Goal: Transaction & Acquisition: Purchase product/service

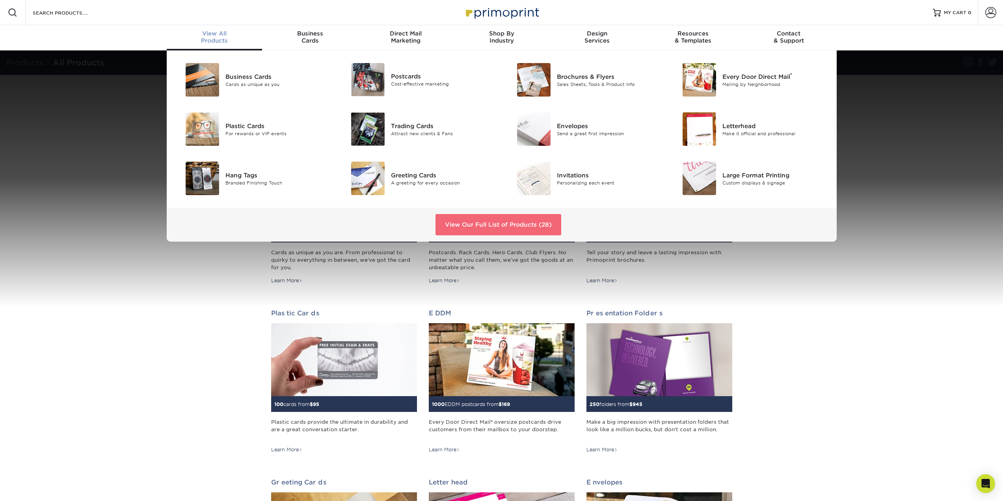
click at [510, 224] on link "View Our Full List of Products (28)" at bounding box center [499, 224] width 126 height 21
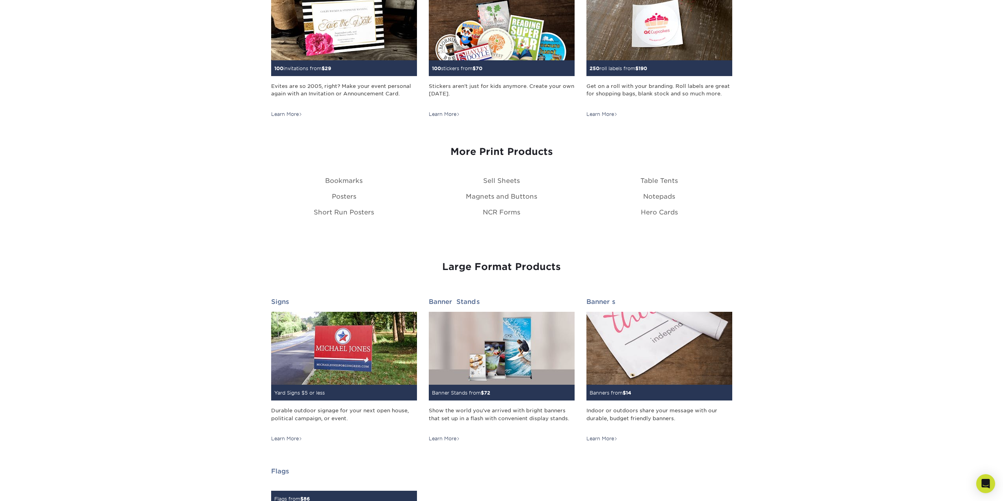
scroll to position [986, 0]
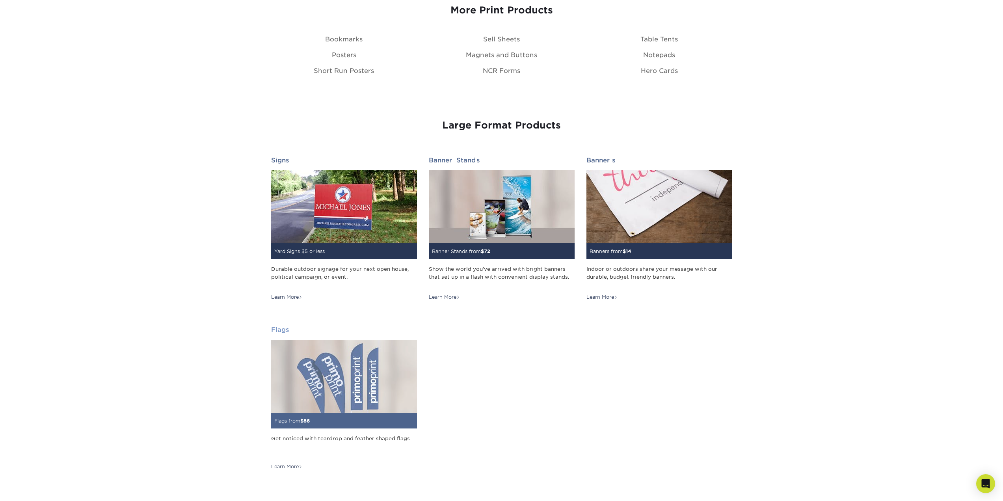
click at [309, 380] on img at bounding box center [344, 376] width 146 height 73
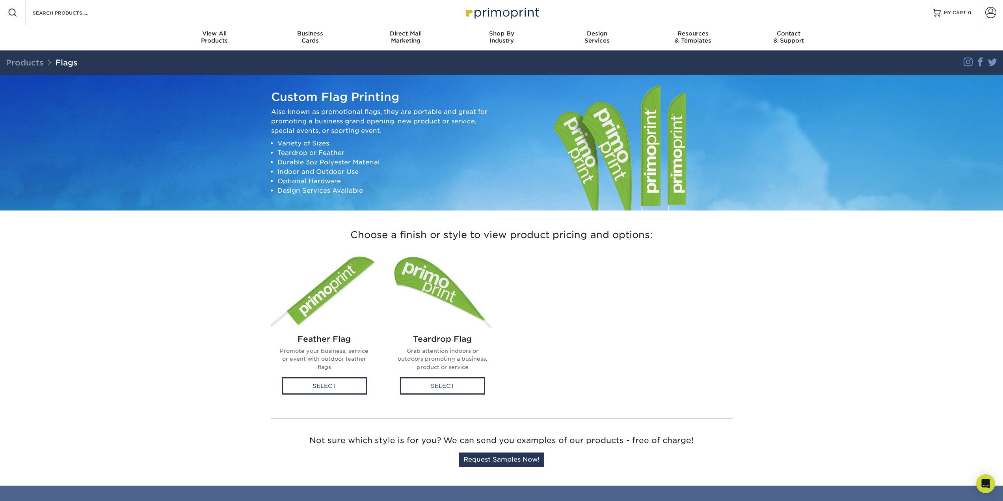
click at [432, 279] on img at bounding box center [443, 290] width 106 height 75
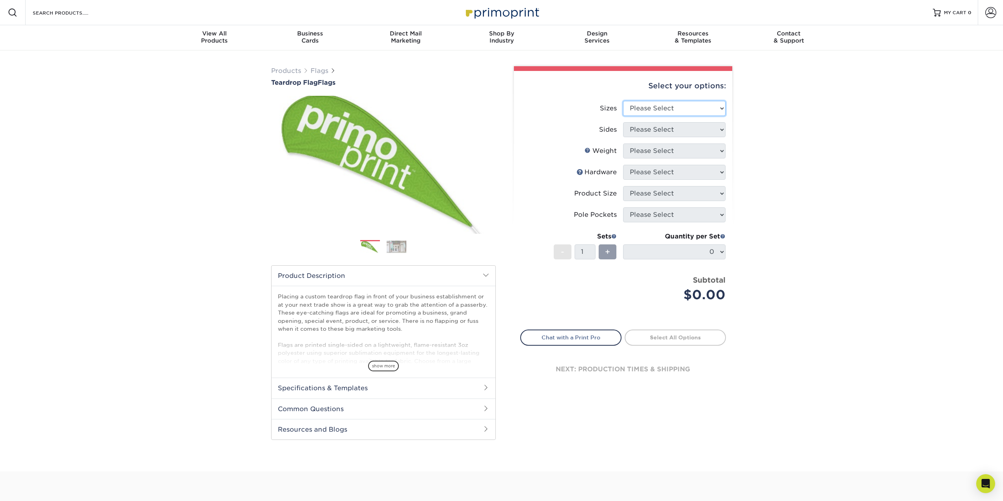
click at [706, 109] on select "Please Select 24" x 36" 24" x 81" 32" x 70" 32" x 99" 32" x 123" 36" x 123" 37"…" at bounding box center [674, 108] width 103 height 15
click at [641, 103] on select "Please Select 24" x 36" 24" x 81" 32" x 70" 32" x 99" 32" x 123" 36" x 123" 37"…" at bounding box center [674, 108] width 103 height 15
select select "32.00x70.00"
click at [623, 101] on select "Please Select 24" x 36" 24" x 81" 32" x 70" 32" x 99" 32" x 123" 36" x 123" 37"…" at bounding box center [674, 108] width 103 height 15
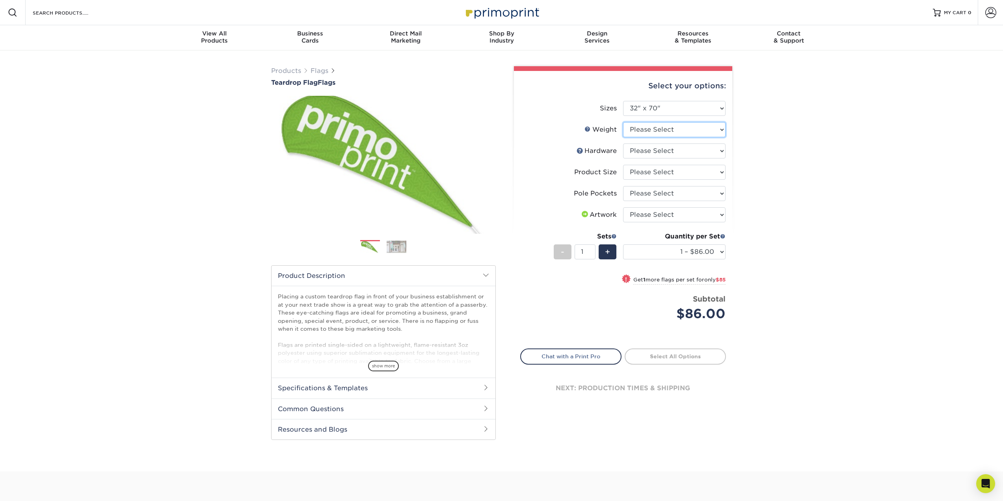
click at [684, 130] on select "Please Select 3OZPOLY" at bounding box center [674, 129] width 103 height 15
select select "3OZPOLY"
click at [623, 122] on select "Please Select 3OZPOLY" at bounding box center [674, 129] width 103 height 15
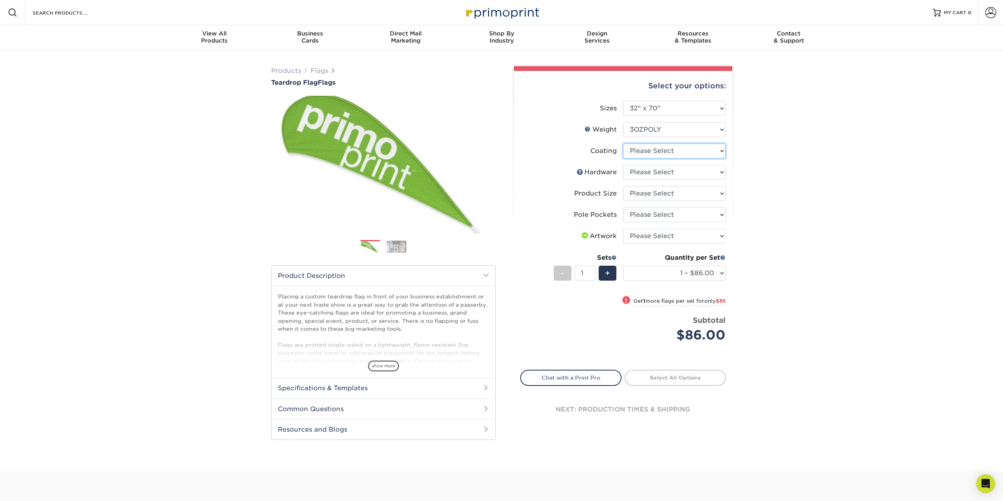
click at [697, 152] on select at bounding box center [674, 151] width 103 height 15
select select "3e7618de-abca-4bda-9f97-8b9129e913d8"
click at [623, 144] on select at bounding box center [674, 151] width 103 height 15
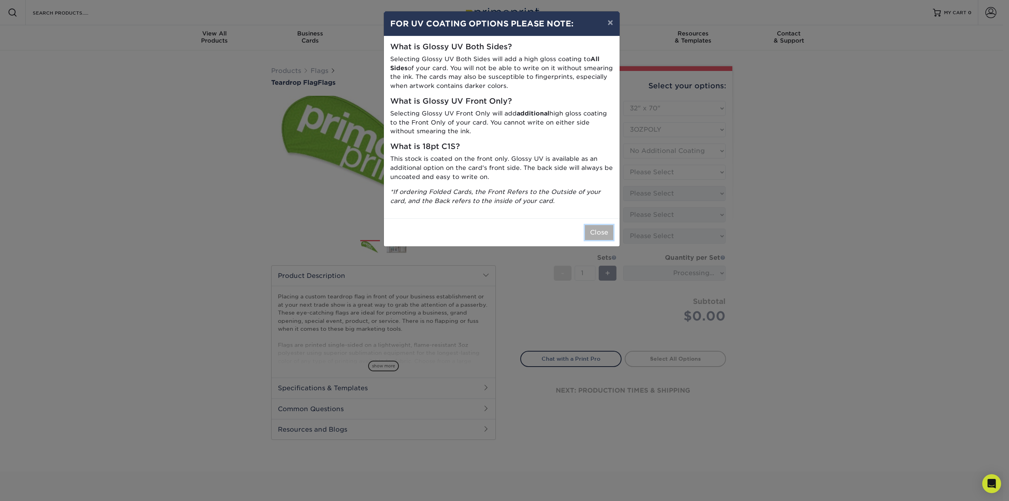
click at [599, 235] on button "Close" at bounding box center [599, 232] width 28 height 15
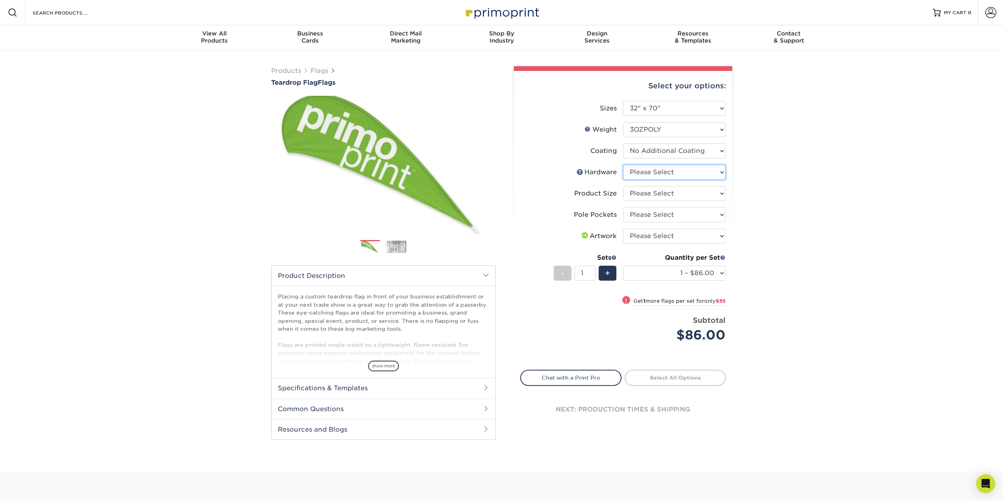
click at [657, 174] on select "Please Select 7ft pole with cross base (indoor) 7ft pole with ground stake (out…" at bounding box center [674, 172] width 103 height 15
select select "381d35a3-7331-4a25-8292-65a978a23585"
click at [623, 165] on select "Please Select 7ft pole with cross base (indoor) 7ft pole with ground stake (out…" at bounding box center [674, 172] width 103 height 15
click at [674, 198] on select "Please Select 7ft" at bounding box center [674, 193] width 103 height 15
select select "2eff181e-a2ce-4d24-9e29-6238334e67df"
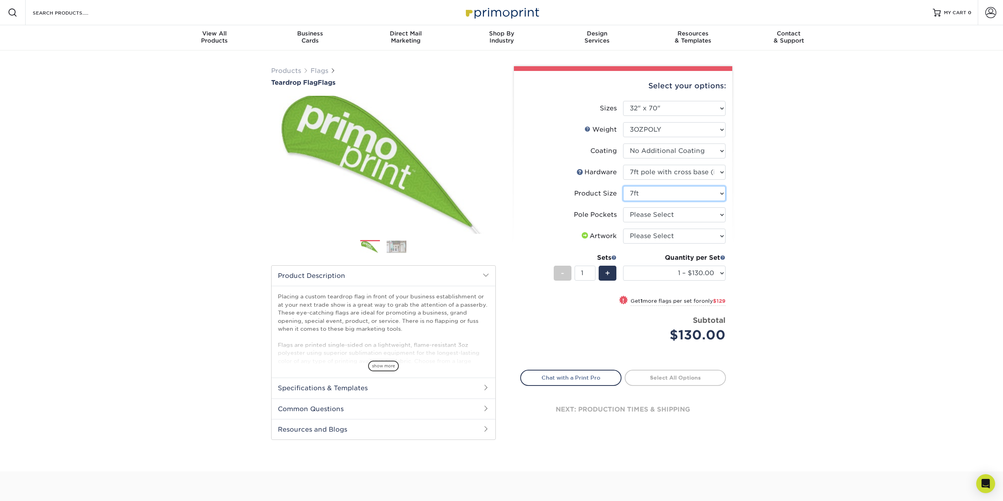
click at [623, 186] on select "Please Select 7ft" at bounding box center [674, 193] width 103 height 15
click at [651, 212] on select "Please Select Pole Pocket on Left Pole Pocket on Right" at bounding box center [674, 214] width 103 height 15
select select "17637b51-123c-45a9-814d-5e120dd7374e"
click at [623, 207] on select "Please Select Pole Pocket on Left Pole Pocket on Right" at bounding box center [674, 214] width 103 height 15
click at [661, 237] on select "Please Select I will upload files I need a design - $50" at bounding box center [674, 236] width 103 height 15
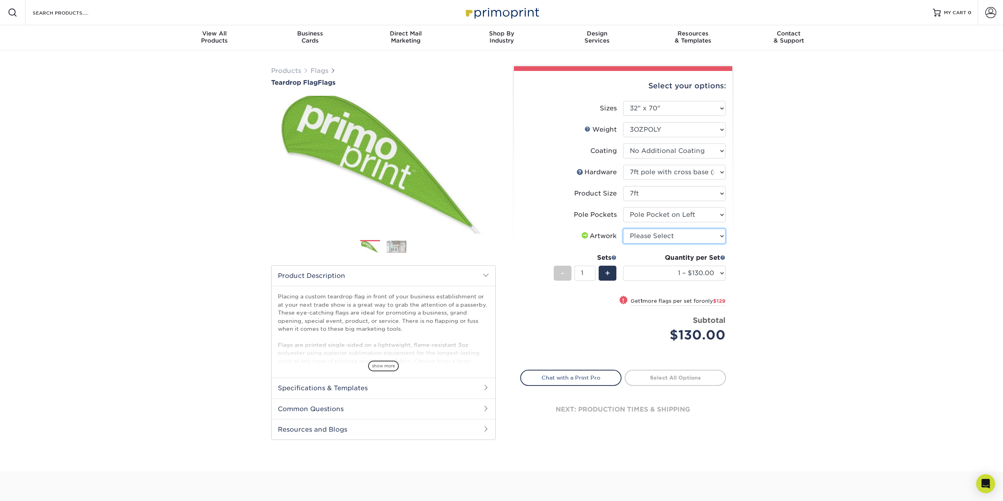
select select "upload"
click at [623, 229] on select "Please Select I will upload files I need a design - $50" at bounding box center [674, 236] width 103 height 15
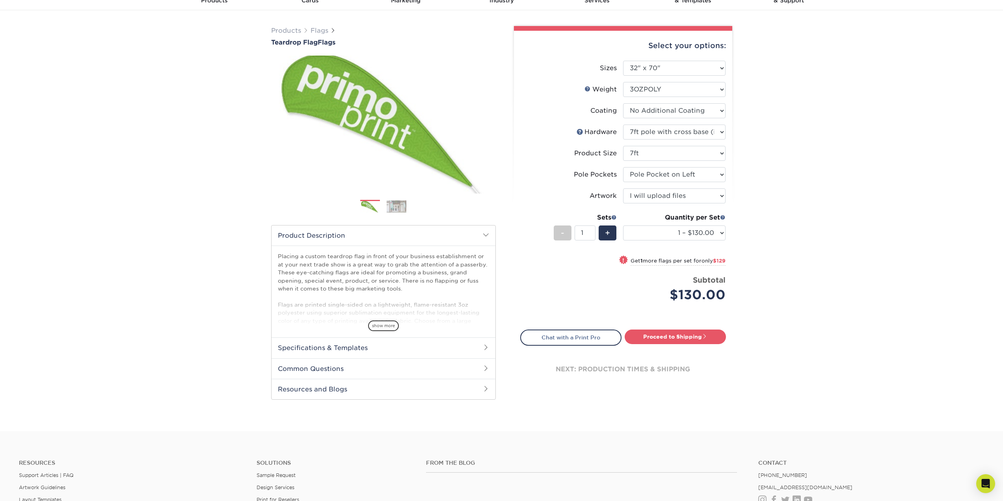
scroll to position [39, 0]
click at [605, 231] on span "+" at bounding box center [607, 234] width 5 height 12
type input "2"
click at [690, 339] on link "Proceed to Shipping" at bounding box center [675, 337] width 101 height 14
type input "Set 1"
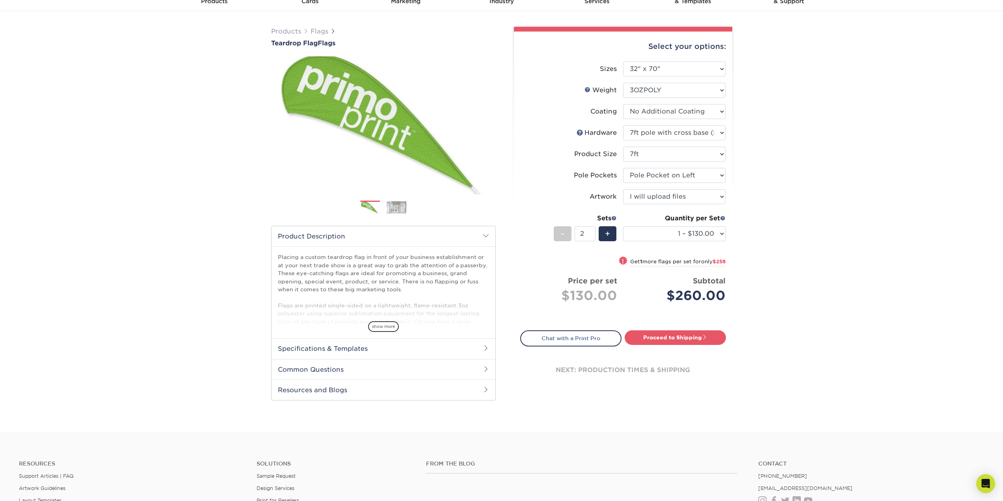
select select "d0eb6cef-82f3-4b0c-87dc-3eb3836b6b8e"
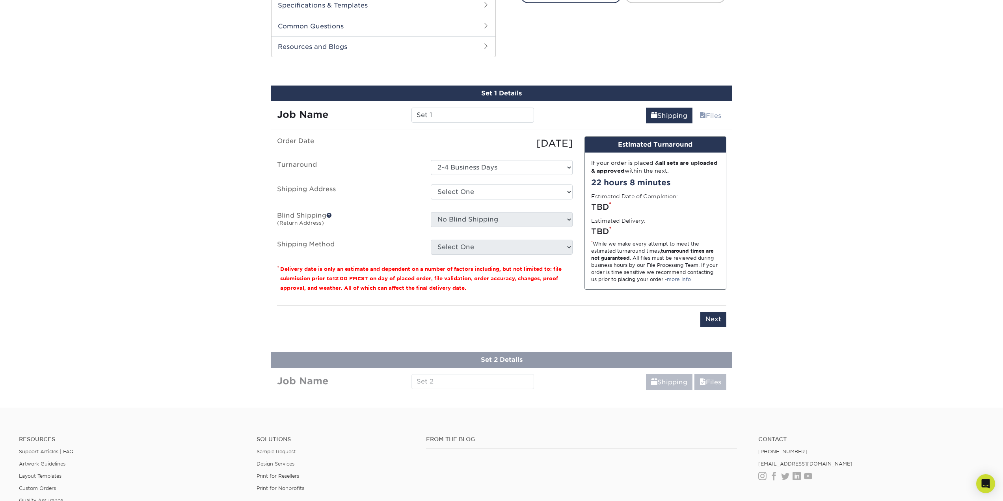
scroll to position [401, 0]
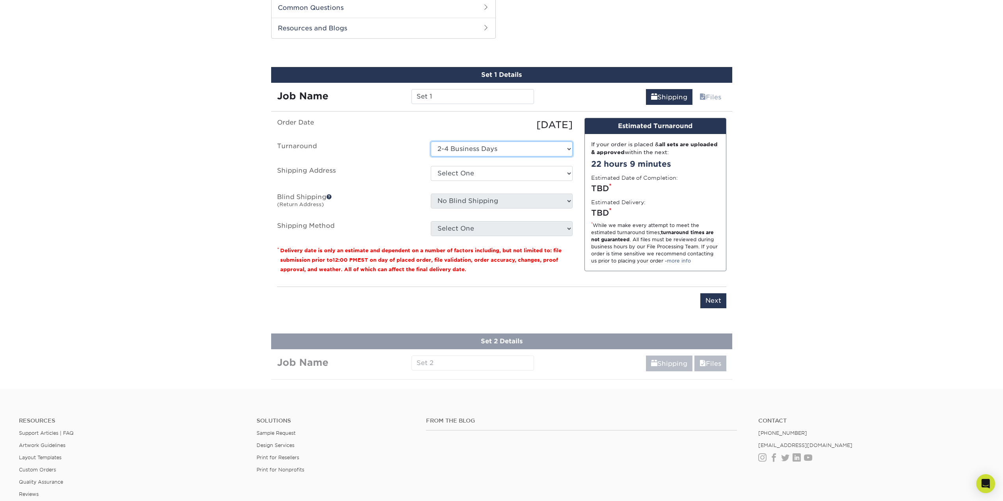
click at [483, 147] on select "Select One 2-4 Business Days" at bounding box center [502, 149] width 142 height 15
click at [431, 142] on select "Select One 2-4 Business Days" at bounding box center [502, 149] width 142 height 15
click at [465, 174] on select "Select One + Add New Address - Login" at bounding box center [502, 173] width 142 height 15
click at [431, 181] on select "Select One + Add New Address - Login" at bounding box center [502, 173] width 142 height 15
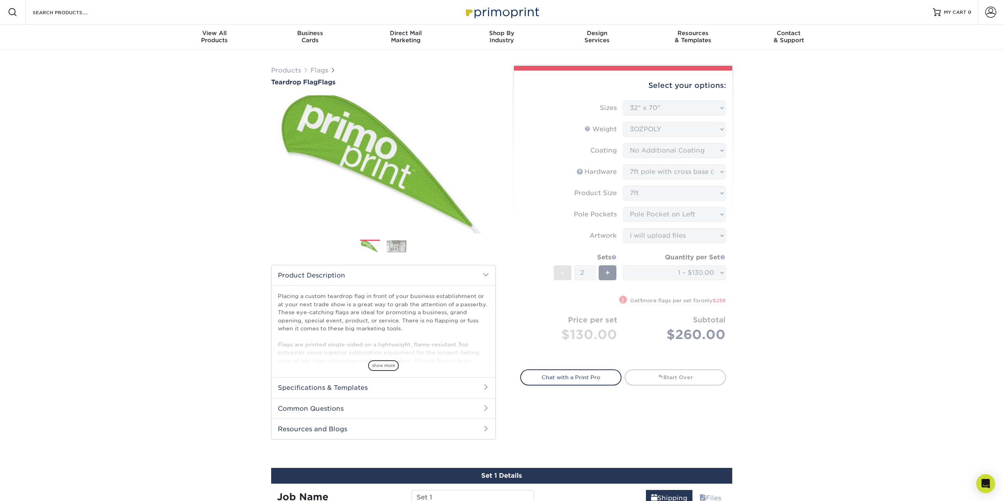
scroll to position [0, 0]
click at [994, 14] on span at bounding box center [991, 12] width 11 height 11
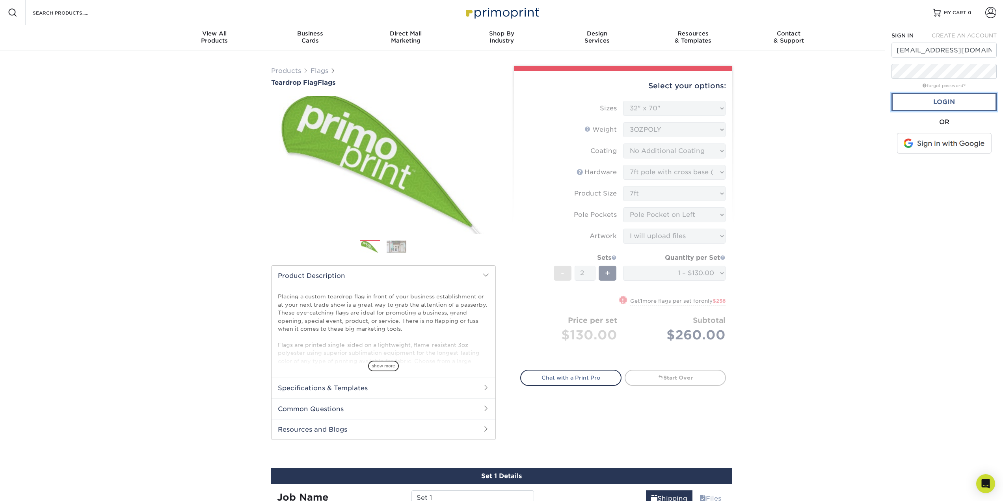
click at [925, 101] on link "Login" at bounding box center [944, 102] width 105 height 18
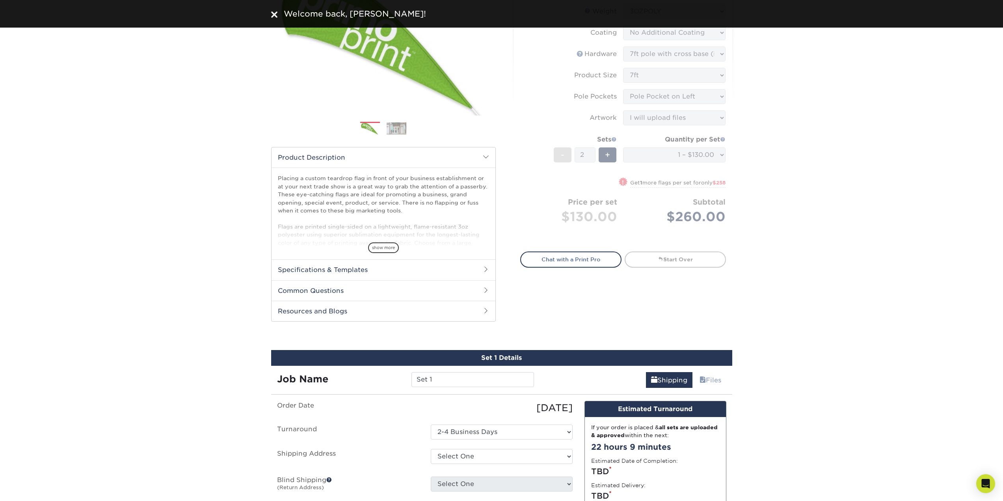
scroll to position [394, 0]
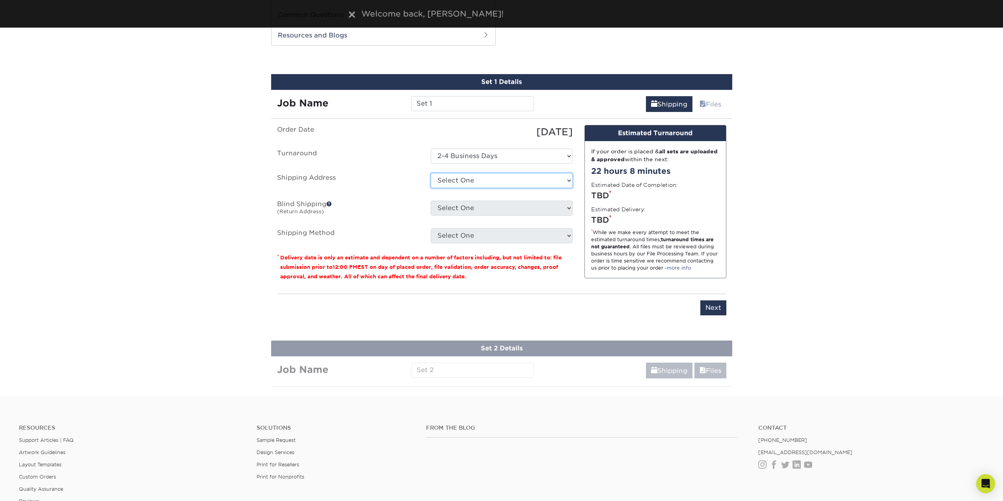
click at [458, 180] on select "Select One 202 W SHERIDAN AVE, ANNVILLE, PA + Add New Address" at bounding box center [502, 180] width 142 height 15
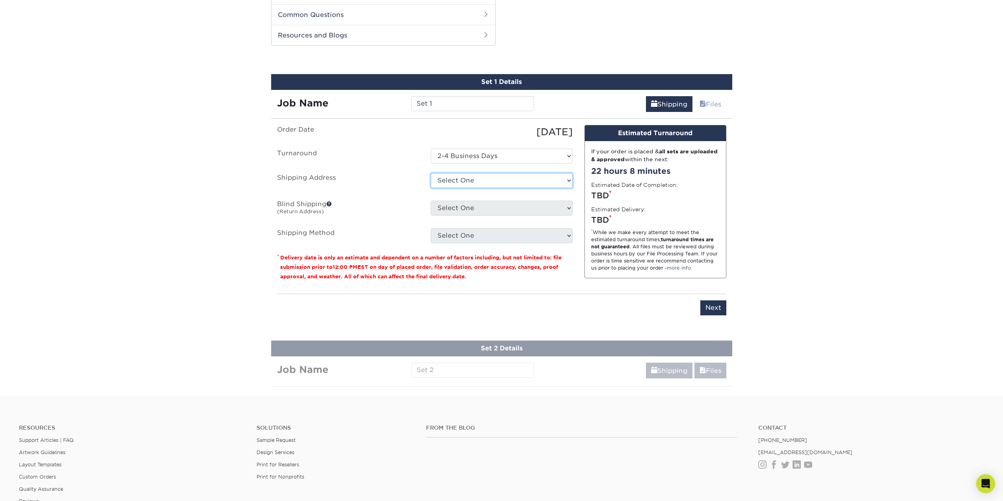
select select "newaddress"
click at [431, 173] on select "Select One 202 W SHERIDAN AVE, ANNVILLE, PA + Add New Address" at bounding box center [502, 180] width 142 height 15
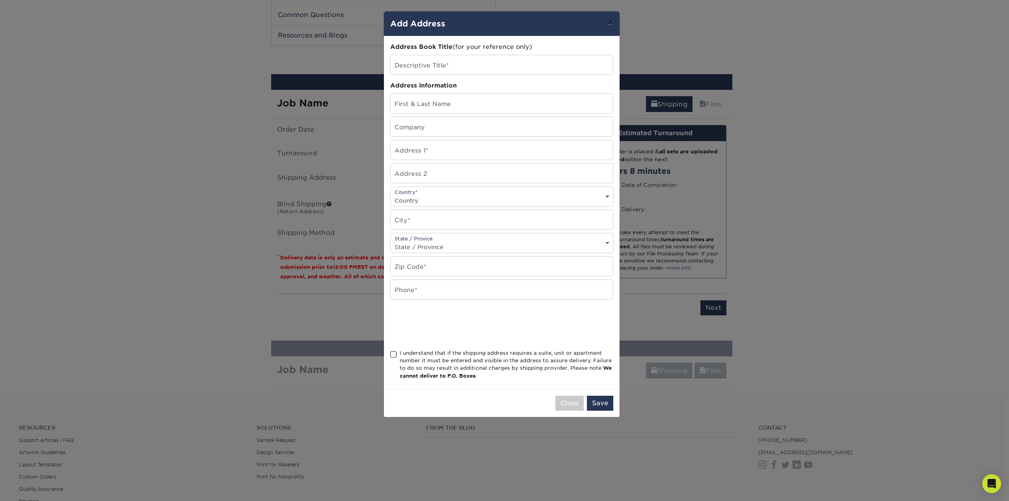
drag, startPoint x: 608, startPoint y: 19, endPoint x: 801, endPoint y: 50, distance: 195.3
click at [609, 19] on button "×" at bounding box center [610, 22] width 18 height 22
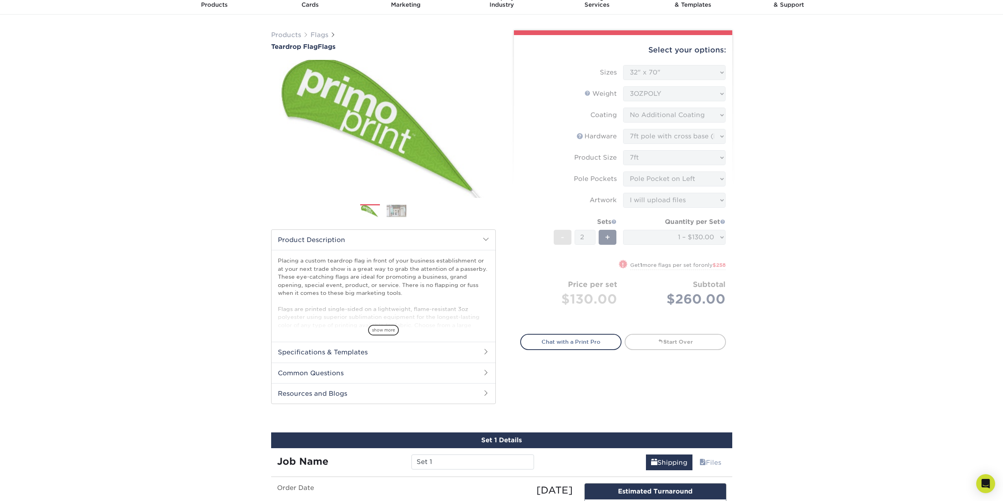
scroll to position [0, 0]
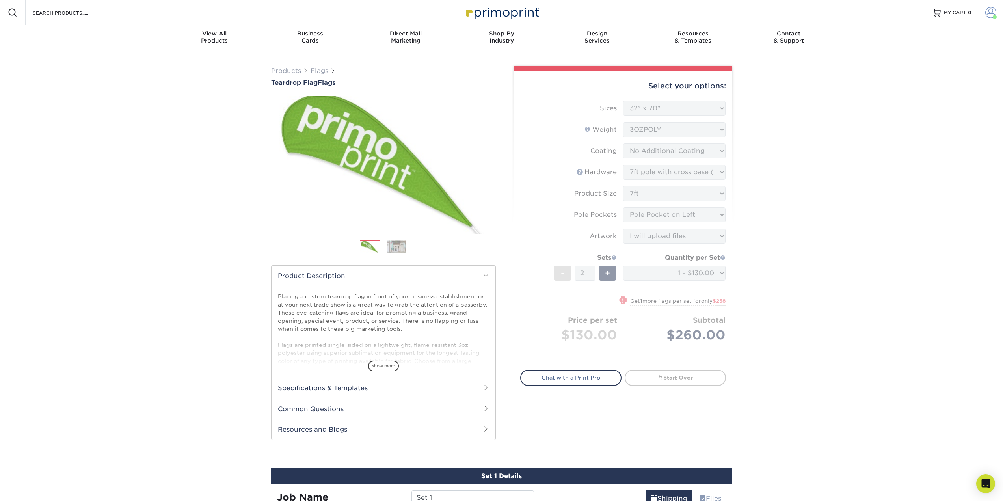
click at [996, 17] on span at bounding box center [995, 17] width 4 height 4
click at [913, 102] on link "Logout" at bounding box center [944, 106] width 99 height 9
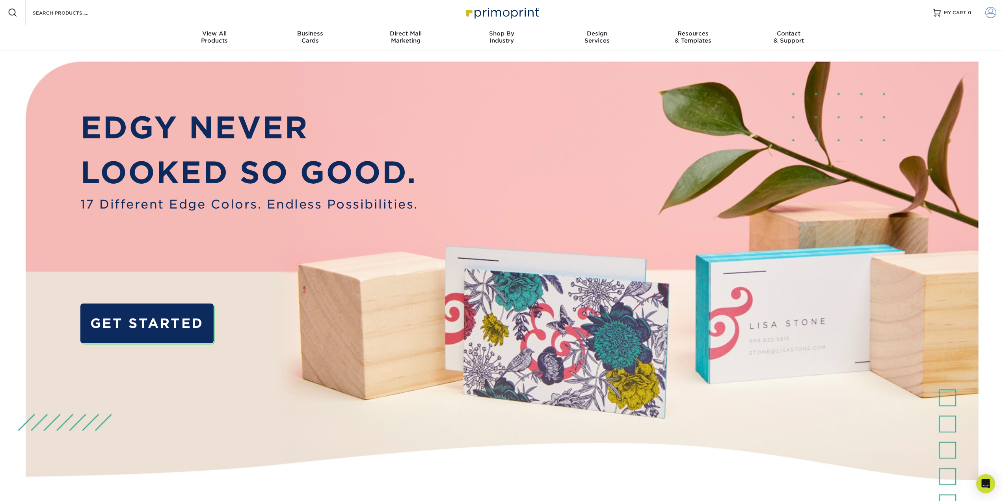
click at [995, 14] on span at bounding box center [991, 12] width 11 height 11
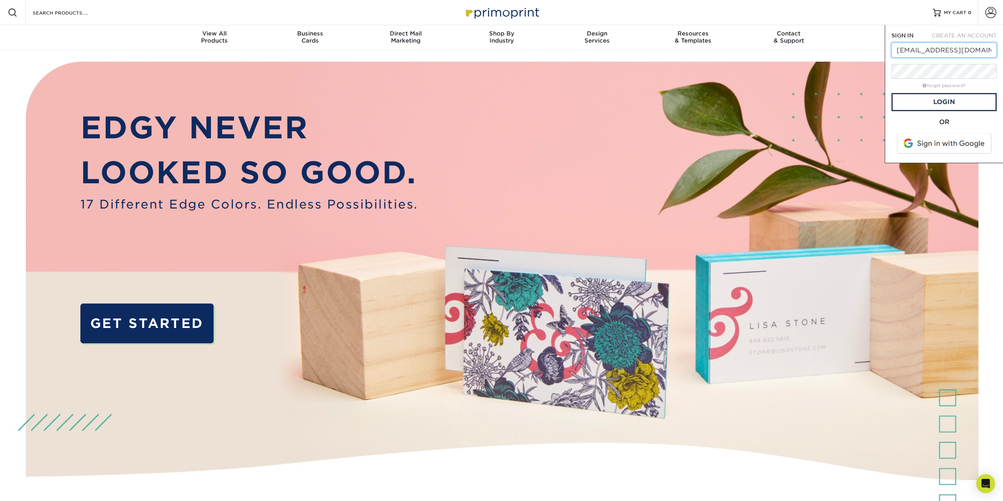
click at [991, 47] on input "gmullican@gmail.com" at bounding box center [944, 50] width 105 height 15
type input "[EMAIL_ADDRESS][PERSON_NAME][DOMAIN_NAME]"
click at [929, 97] on link "Login" at bounding box center [944, 102] width 105 height 18
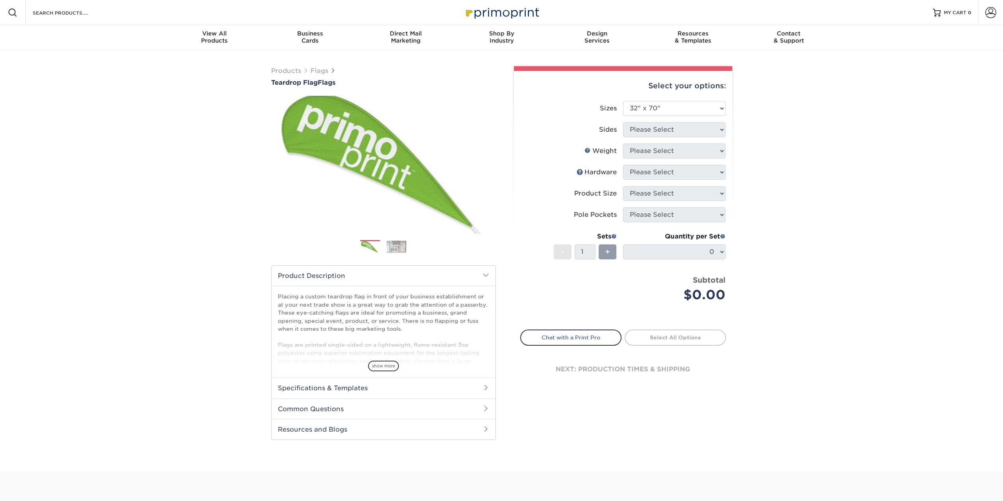
select select "32.00x70.00"
click at [990, 13] on span at bounding box center [991, 12] width 11 height 11
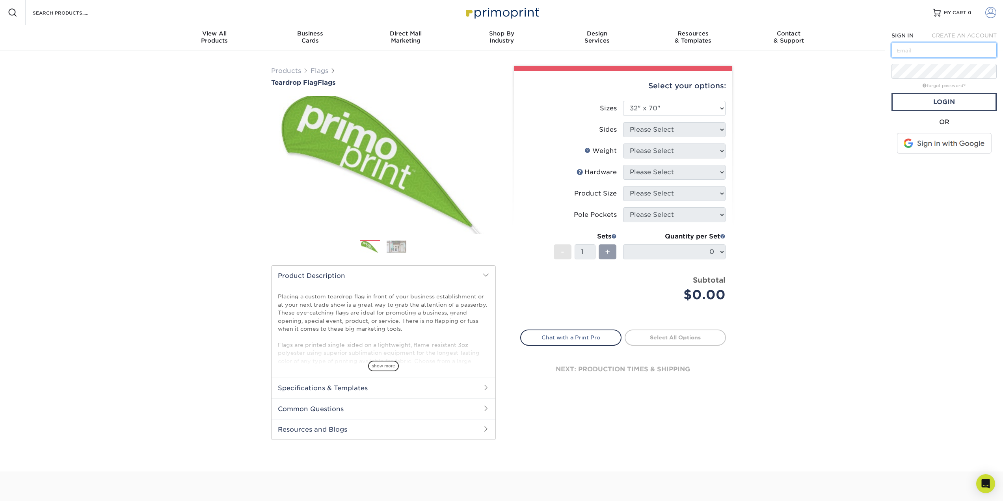
type input "[EMAIL_ADDRESS][PERSON_NAME][DOMAIN_NAME]"
click at [949, 104] on link "Login" at bounding box center [944, 102] width 105 height 18
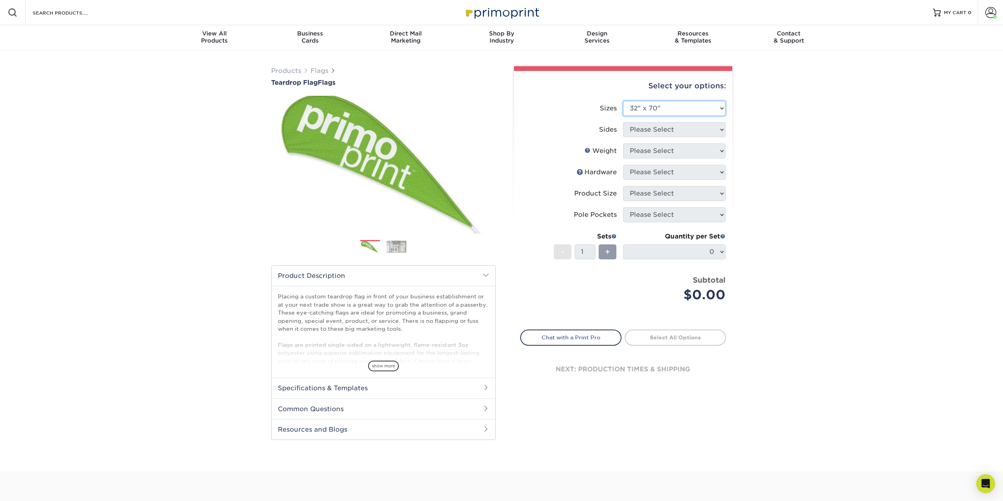
click at [695, 112] on select "Please Select 24" x 36" 24" x 81" 32" x 70" 32" x 99" 32" x 123" 36" x 123" 37"…" at bounding box center [674, 108] width 103 height 15
click at [623, 101] on select "Please Select 24" x 36" 24" x 81" 32" x 70" 32" x 99" 32" x 123" 36" x 123" 37"…" at bounding box center [674, 108] width 103 height 15
click at [640, 120] on li "Sizes Please Select 24" x 36" 24" x 81" 32" x 70" 32" x 99" 32" x 123" 36" x 12…" at bounding box center [623, 111] width 205 height 21
click at [605, 254] on span "+" at bounding box center [607, 252] width 5 height 12
click at [546, 153] on label "Weight Help Weight" at bounding box center [572, 151] width 103 height 15
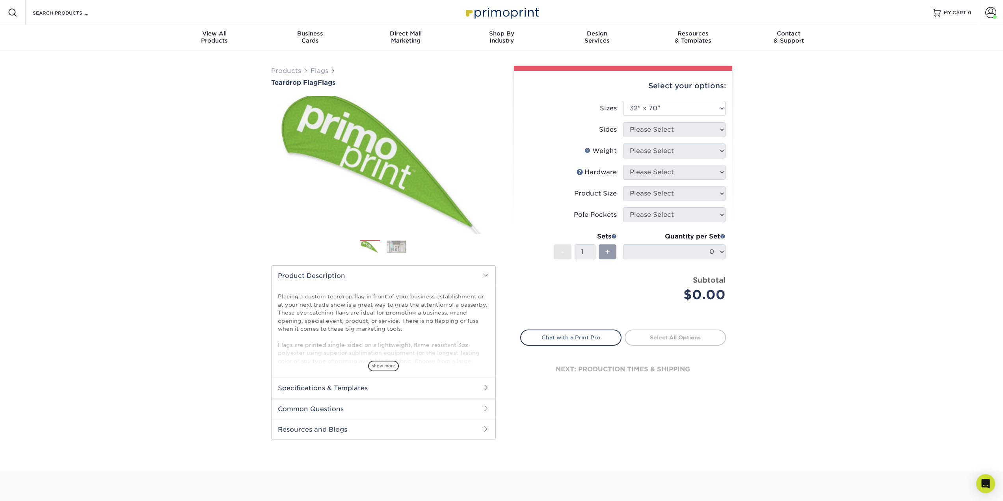
scroll to position [201, 0]
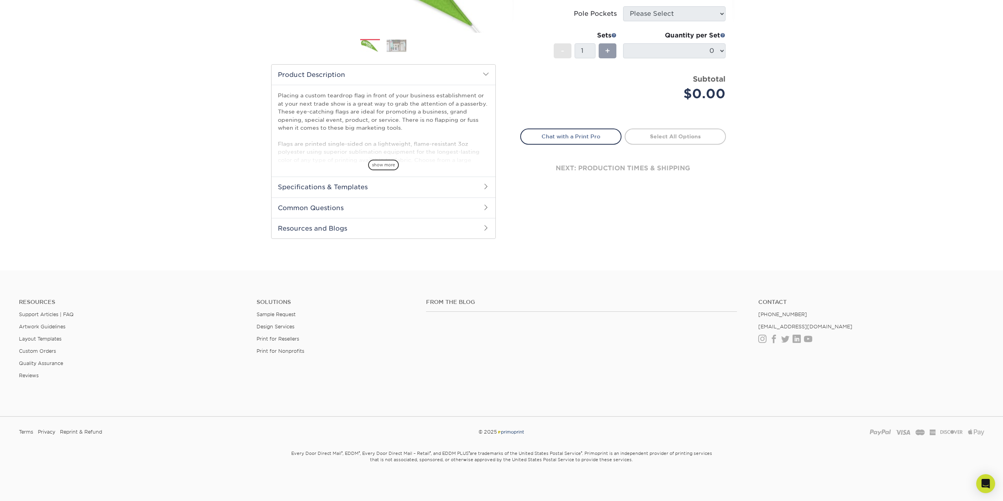
click at [842, 228] on div "Products Flags Teardrop Flag Flags Next" at bounding box center [501, 59] width 1003 height 421
